Goal: Navigation & Orientation: Find specific page/section

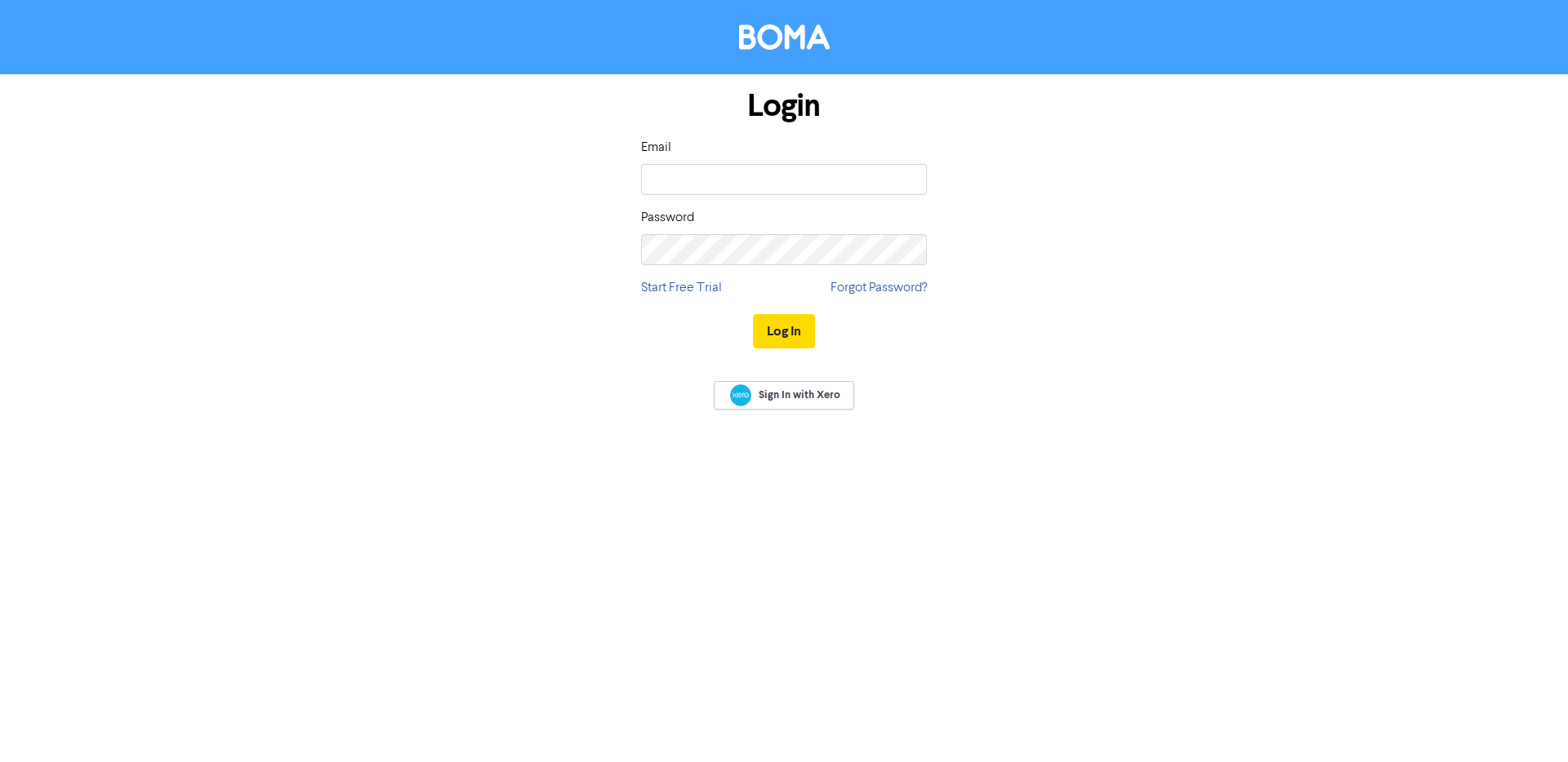
type input "[DOMAIN_NAME][EMAIL_ADDRESS][DOMAIN_NAME]"
click at [753, 314] on button "Log In" at bounding box center [784, 331] width 62 height 34
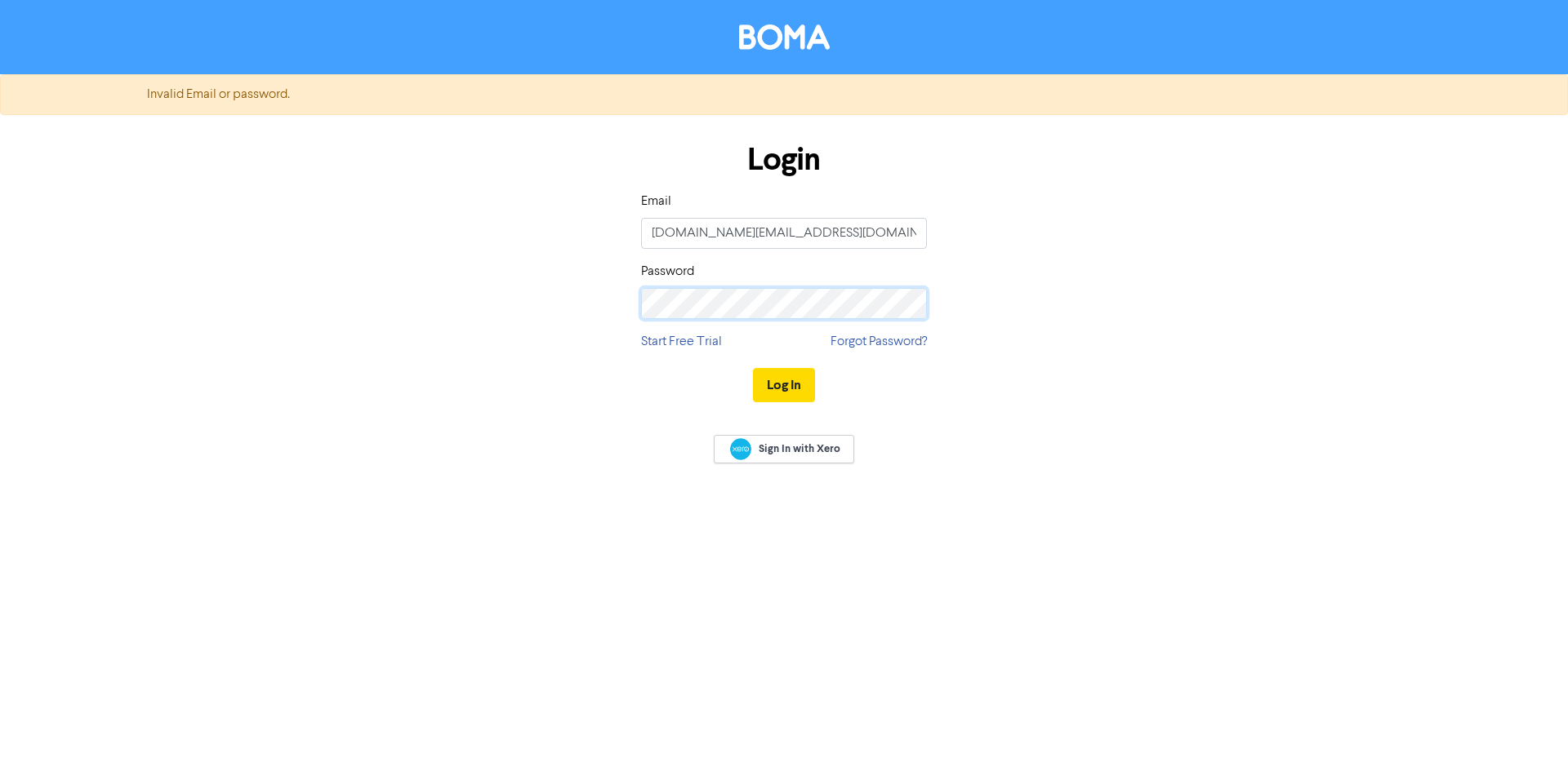
click at [753, 368] on button "Log In" at bounding box center [784, 385] width 62 height 34
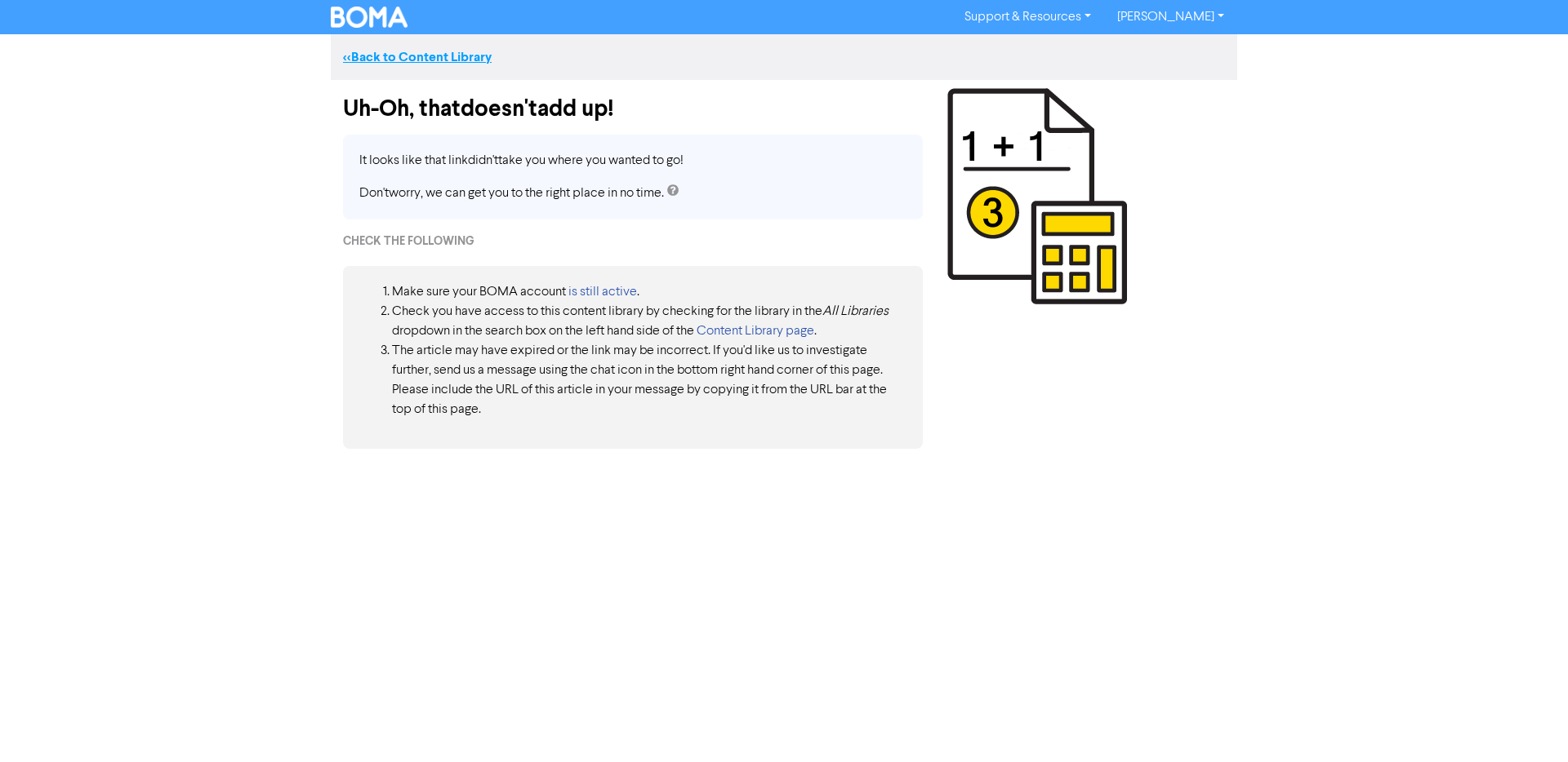
click at [431, 50] on link "<< Back to Content Library" at bounding box center [417, 57] width 149 height 17
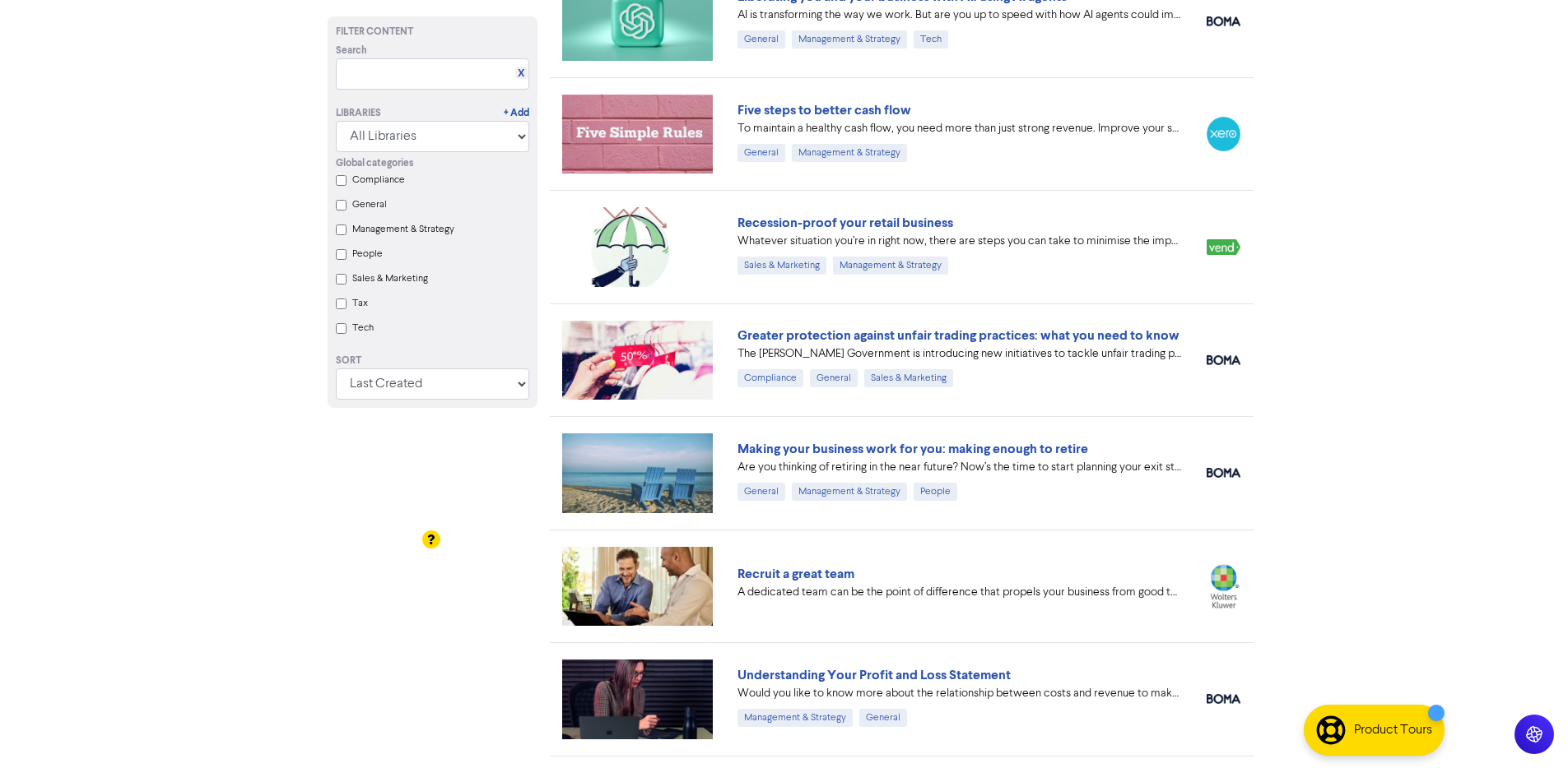
drag, startPoint x: 1195, startPoint y: 623, endPoint x: 1188, endPoint y: 599, distance: 25.0
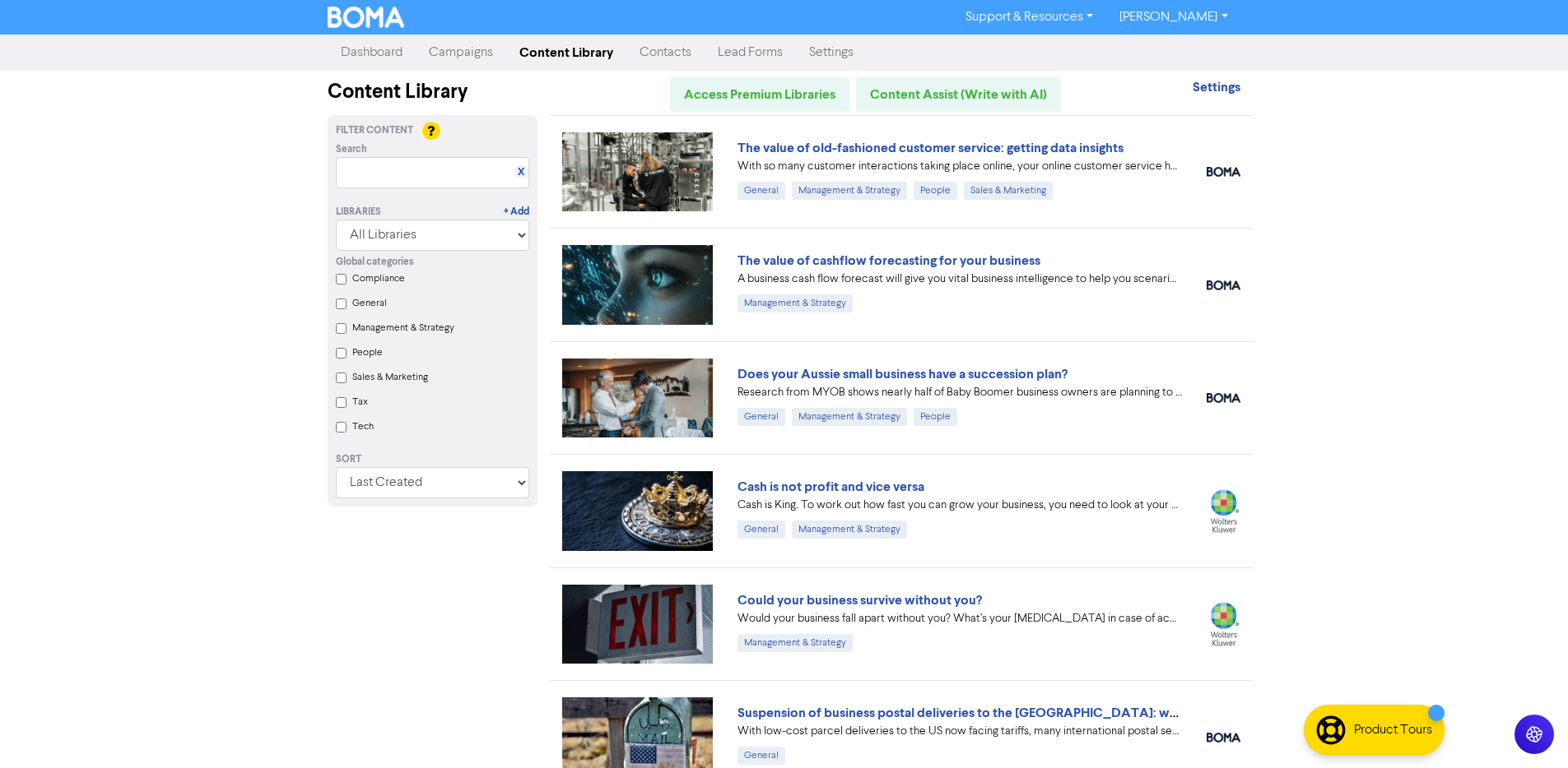
click at [361, 55] on link "Dashboard" at bounding box center [371, 52] width 88 height 33
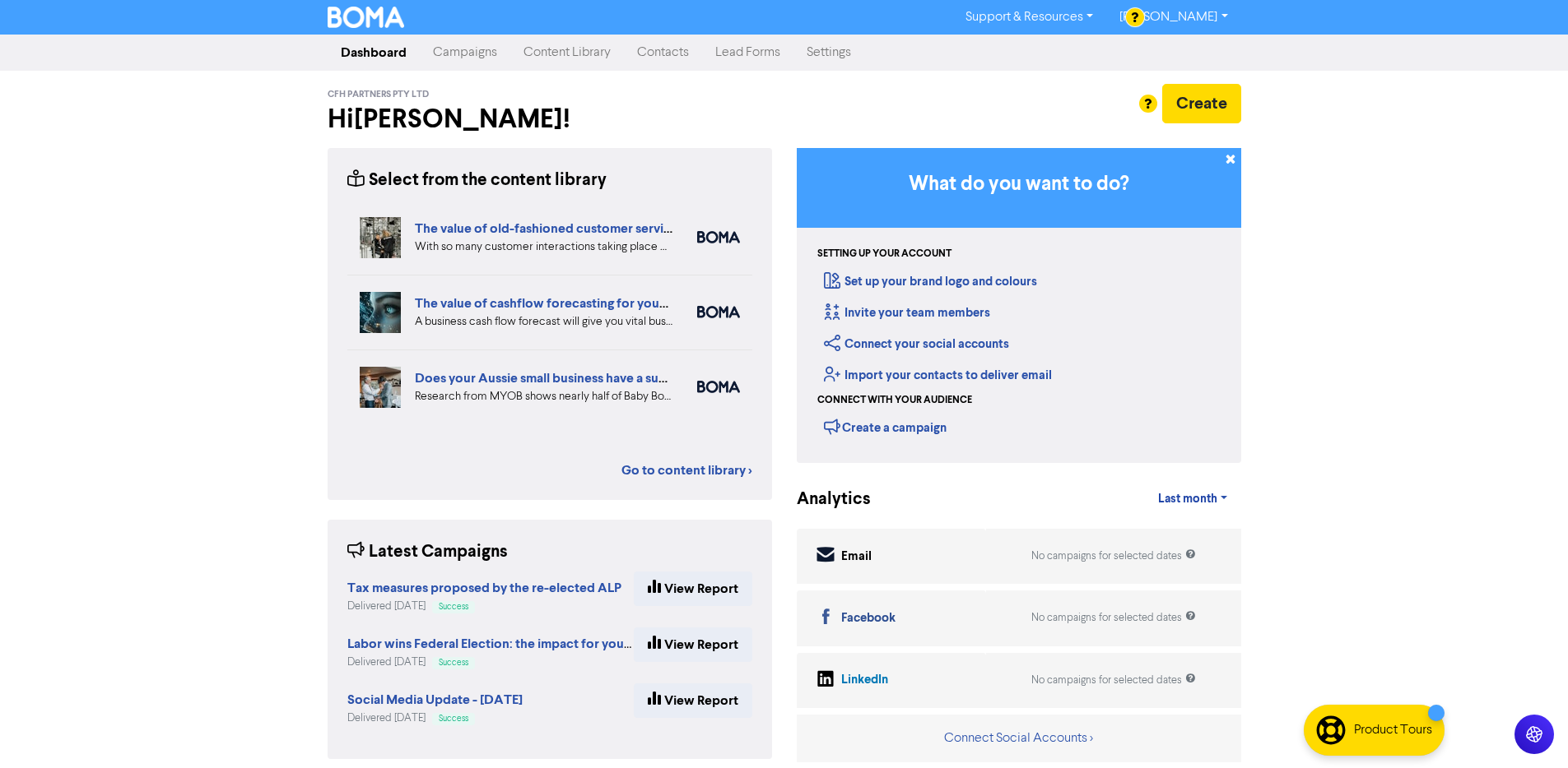
click at [212, 428] on div "Support & Resources Video Tutorials FAQ & Guides Marketing Education [PERSON_NA…" at bounding box center [784, 384] width 1568 height 768
click at [650, 472] on link "Go to content library >" at bounding box center [687, 471] width 131 height 20
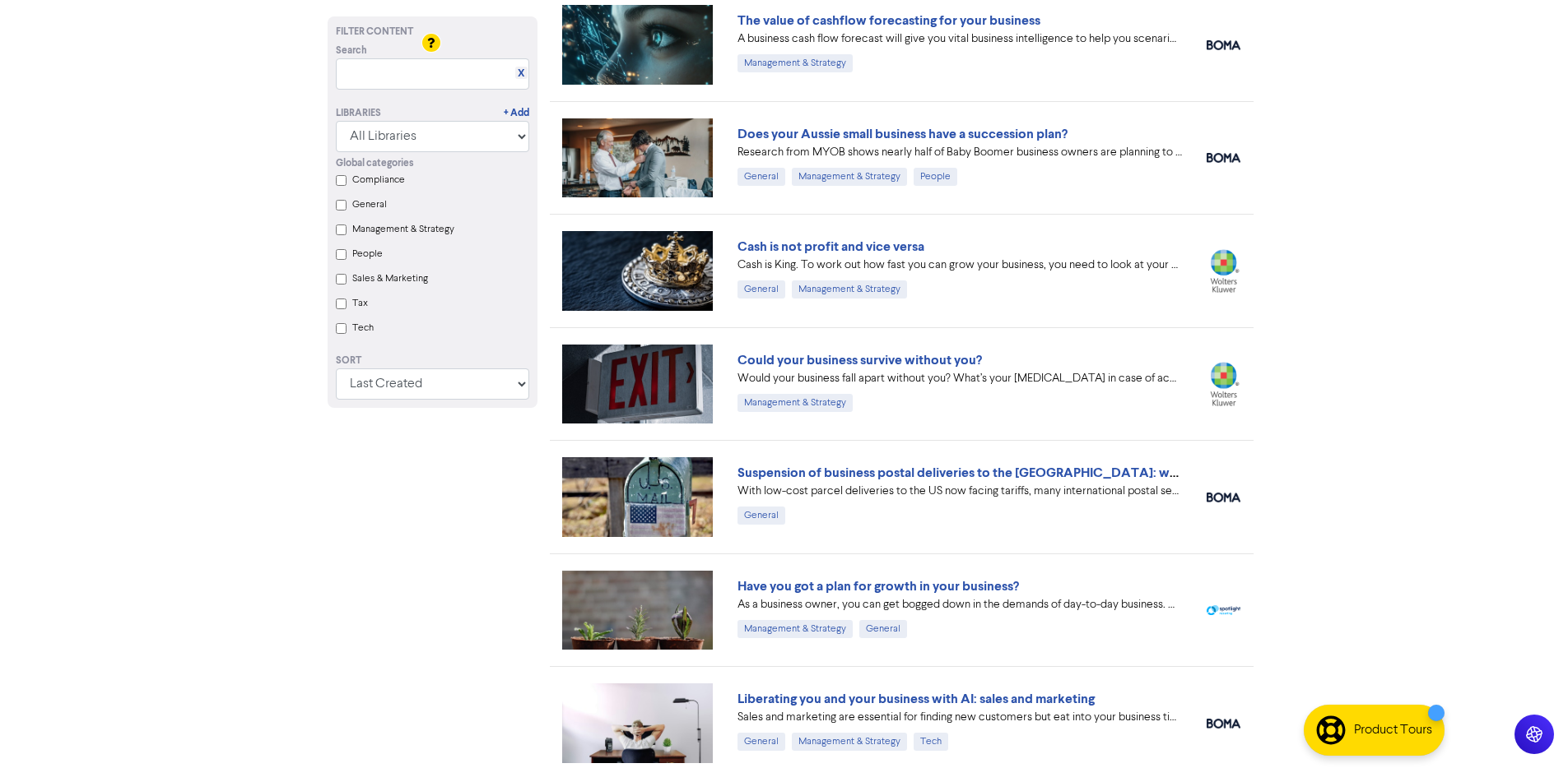
scroll to position [347, 0]
